Goal: Task Accomplishment & Management: Use online tool/utility

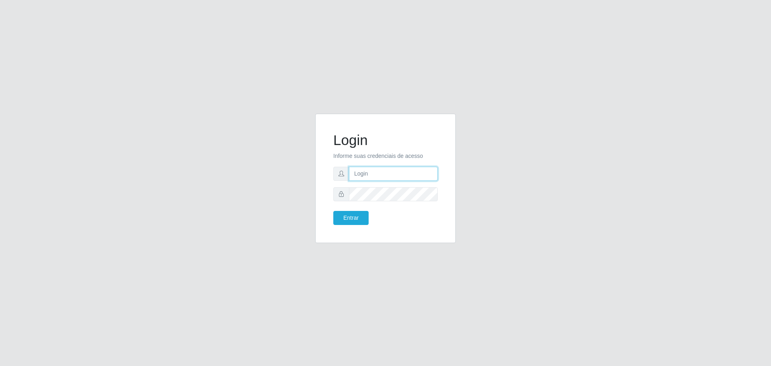
type input "[EMAIL_ADDRESS][DOMAIN_NAME]"
click at [355, 217] on button "Entrar" at bounding box center [350, 218] width 35 height 14
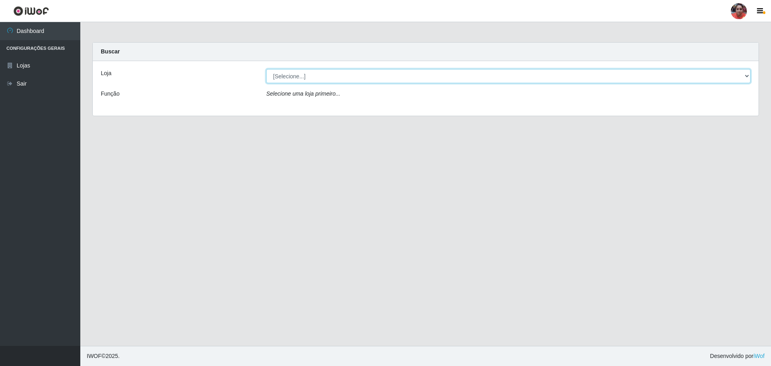
click at [347, 75] on select "[Selecione...] Mar Vermelho - Loja 05" at bounding box center [508, 76] width 484 height 14
select select "252"
click at [266, 69] on select "[Selecione...] Mar Vermelho - Loja 05" at bounding box center [508, 76] width 484 height 14
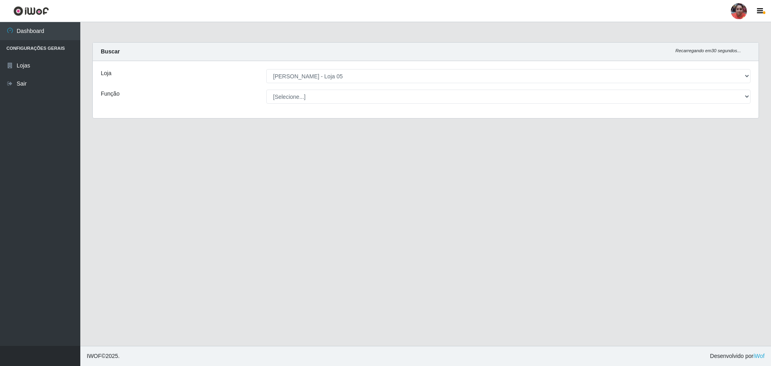
click at [346, 95] on select "[Selecione...] ASG ASG + ASG ++ Auxiliar de Depósito Auxiliar de Depósito + Aux…" at bounding box center [508, 97] width 484 height 14
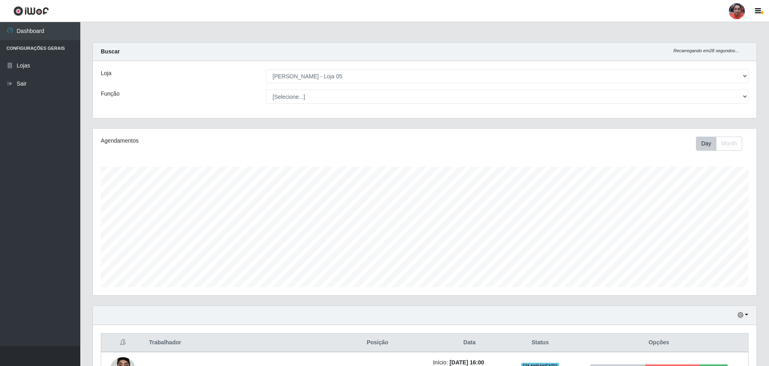
select select "22"
click at [266, 90] on select "[Selecione...] ASG ASG + ASG ++ Auxiliar de Depósito Auxiliar de Depósito + Aux…" at bounding box center [507, 97] width 483 height 14
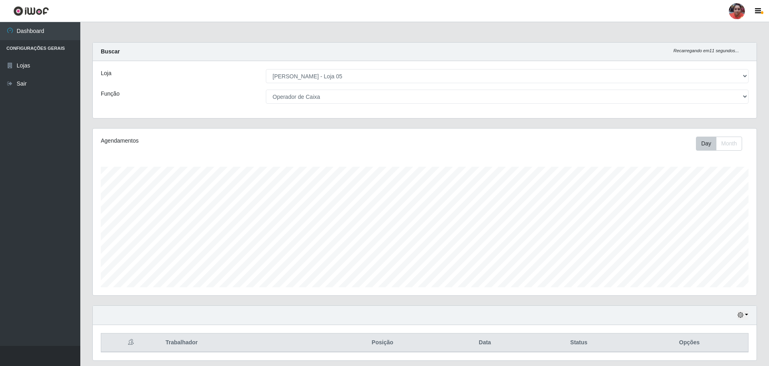
scroll to position [24, 0]
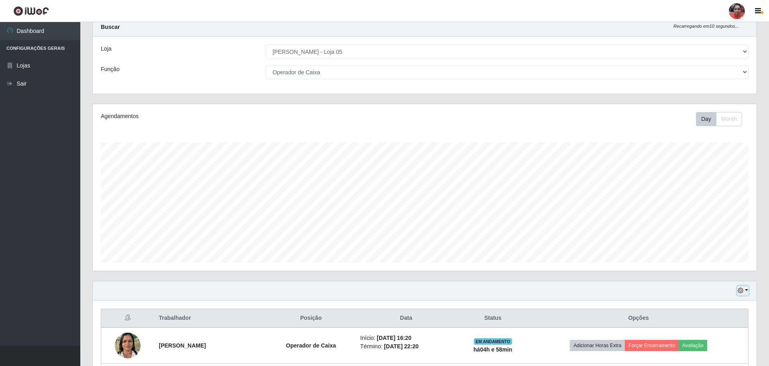
click at [745, 292] on button "button" at bounding box center [742, 290] width 11 height 9
click at [713, 248] on button "3 dias" at bounding box center [716, 243] width 63 height 17
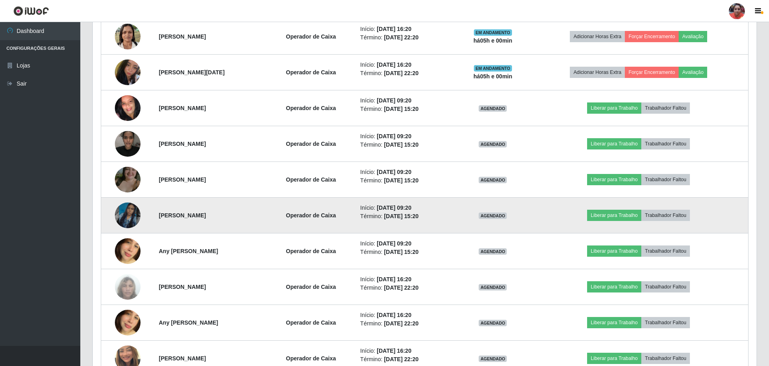
scroll to position [382, 0]
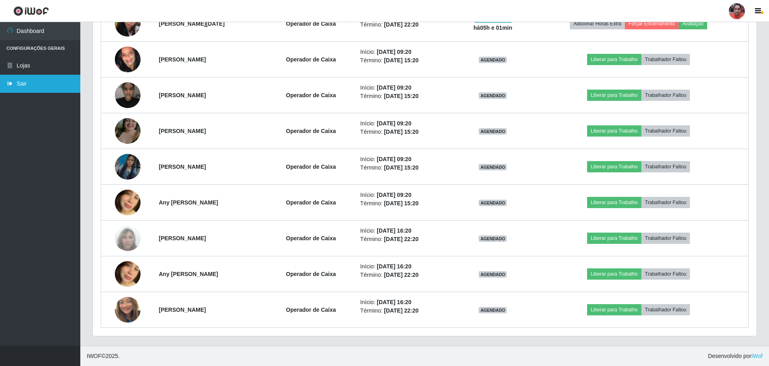
click at [59, 92] on link "Sair" at bounding box center [40, 84] width 80 height 18
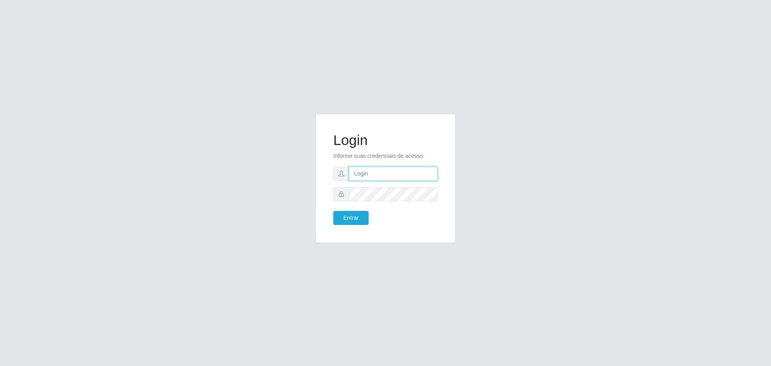
type input "[EMAIL_ADDRESS][DOMAIN_NAME]"
